Goal: Register for event/course

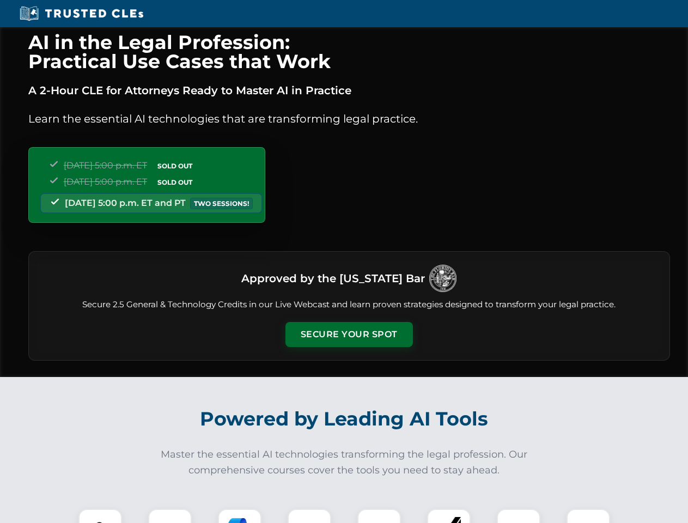
click at [349, 334] on button "Secure Your Spot" at bounding box center [348, 334] width 127 height 25
click at [100, 516] on img at bounding box center [100, 531] width 32 height 32
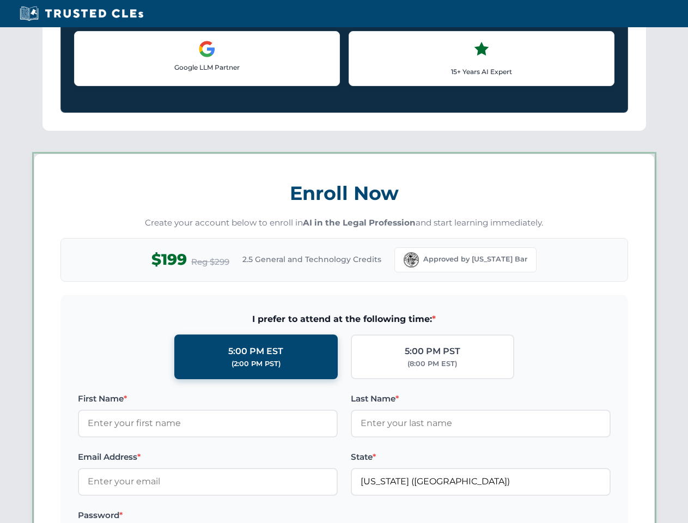
click at [240, 516] on label "Password *" at bounding box center [208, 515] width 260 height 13
